Goal: Check status: Check status

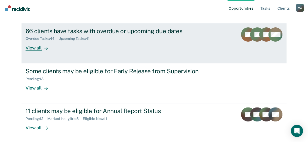
scroll to position [53, 0]
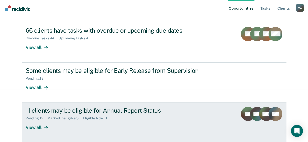
click at [36, 126] on div "View all" at bounding box center [40, 125] width 28 height 10
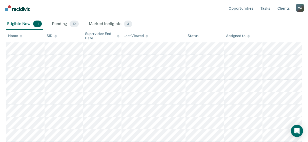
scroll to position [99, 0]
